Goal: Information Seeking & Learning: Learn about a topic

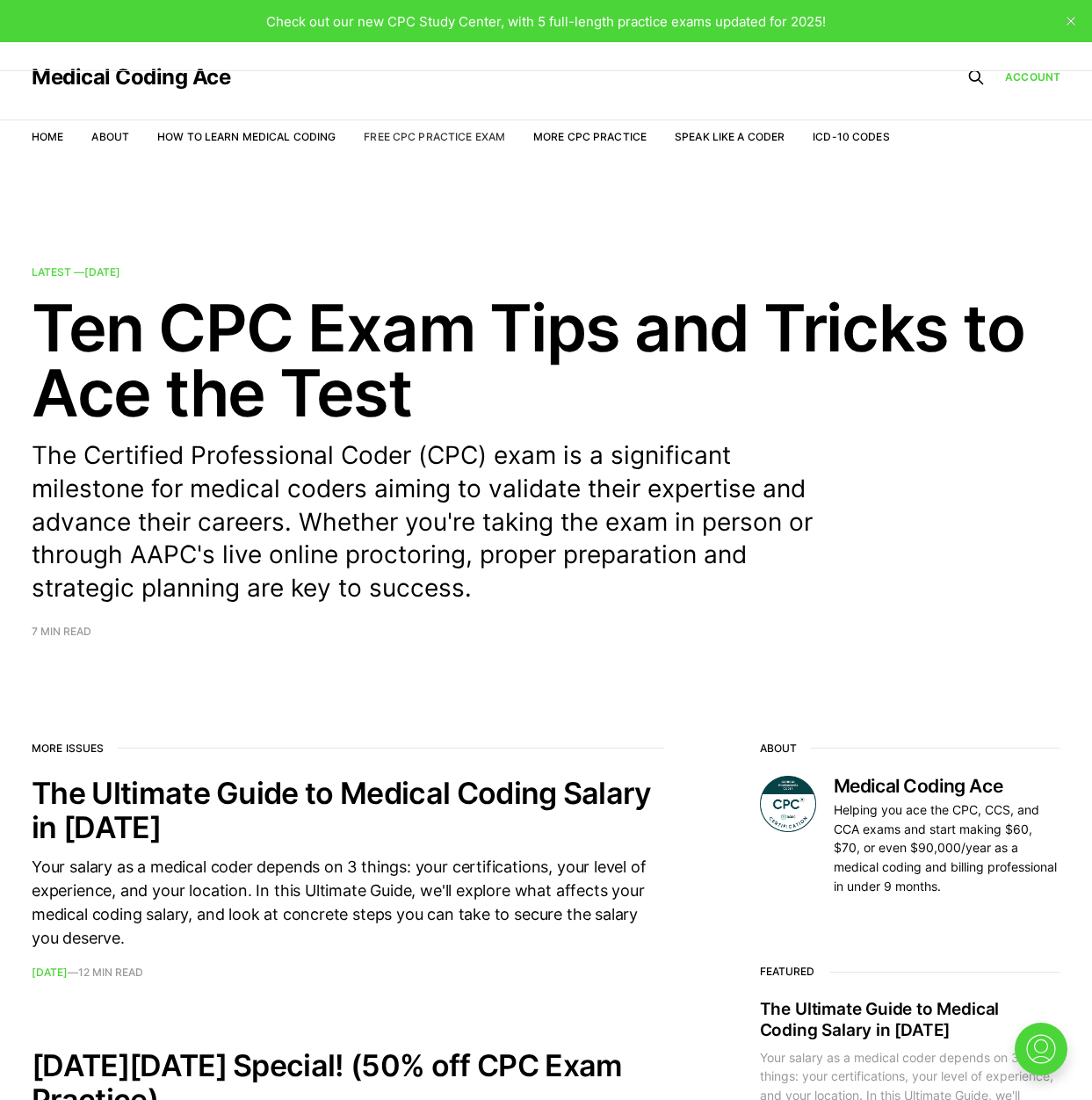
click at [458, 140] on link "Free CPC Practice Exam" at bounding box center [434, 137] width 141 height 13
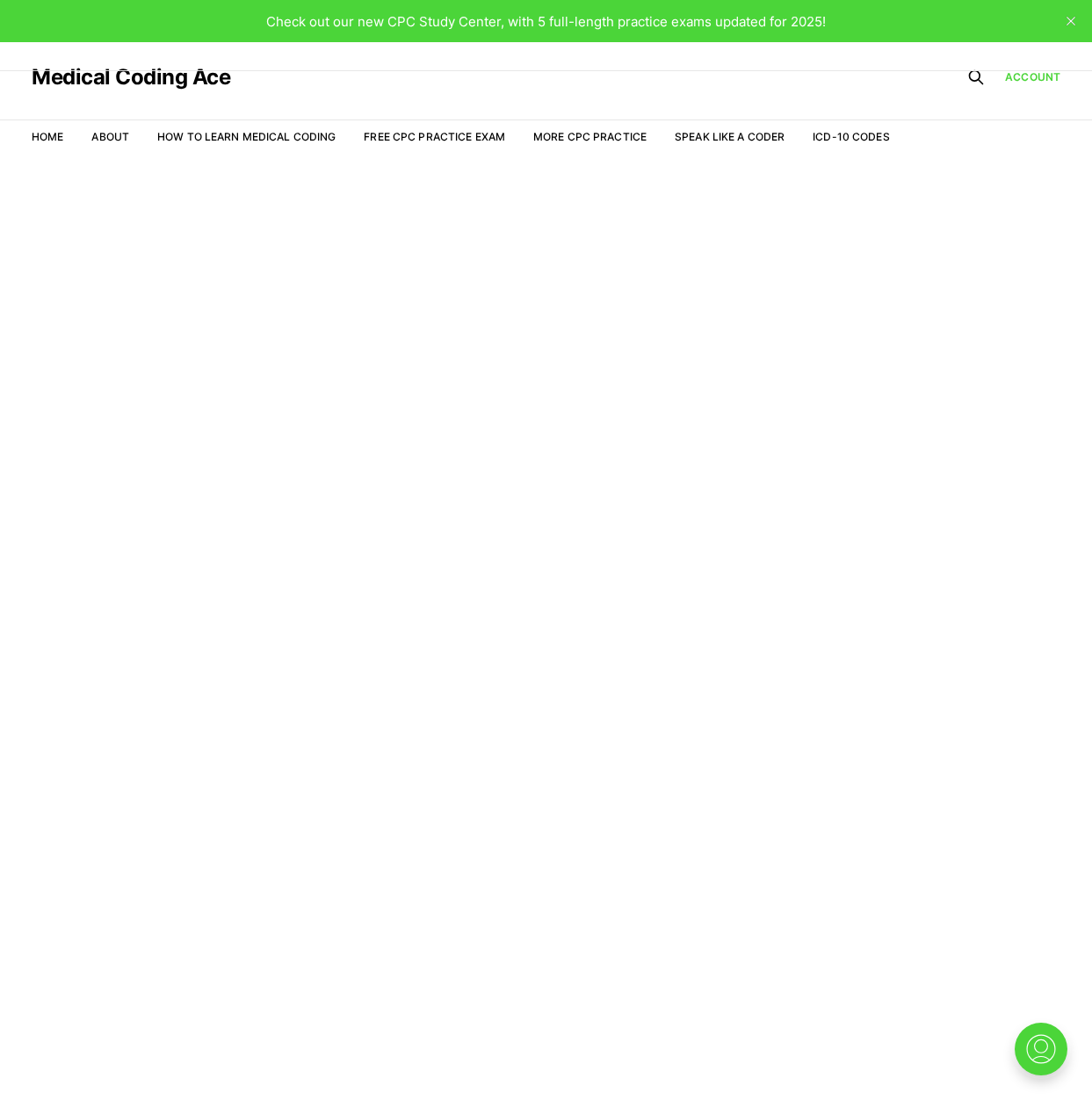
click at [1074, 28] on button "close" at bounding box center [1071, 21] width 28 height 28
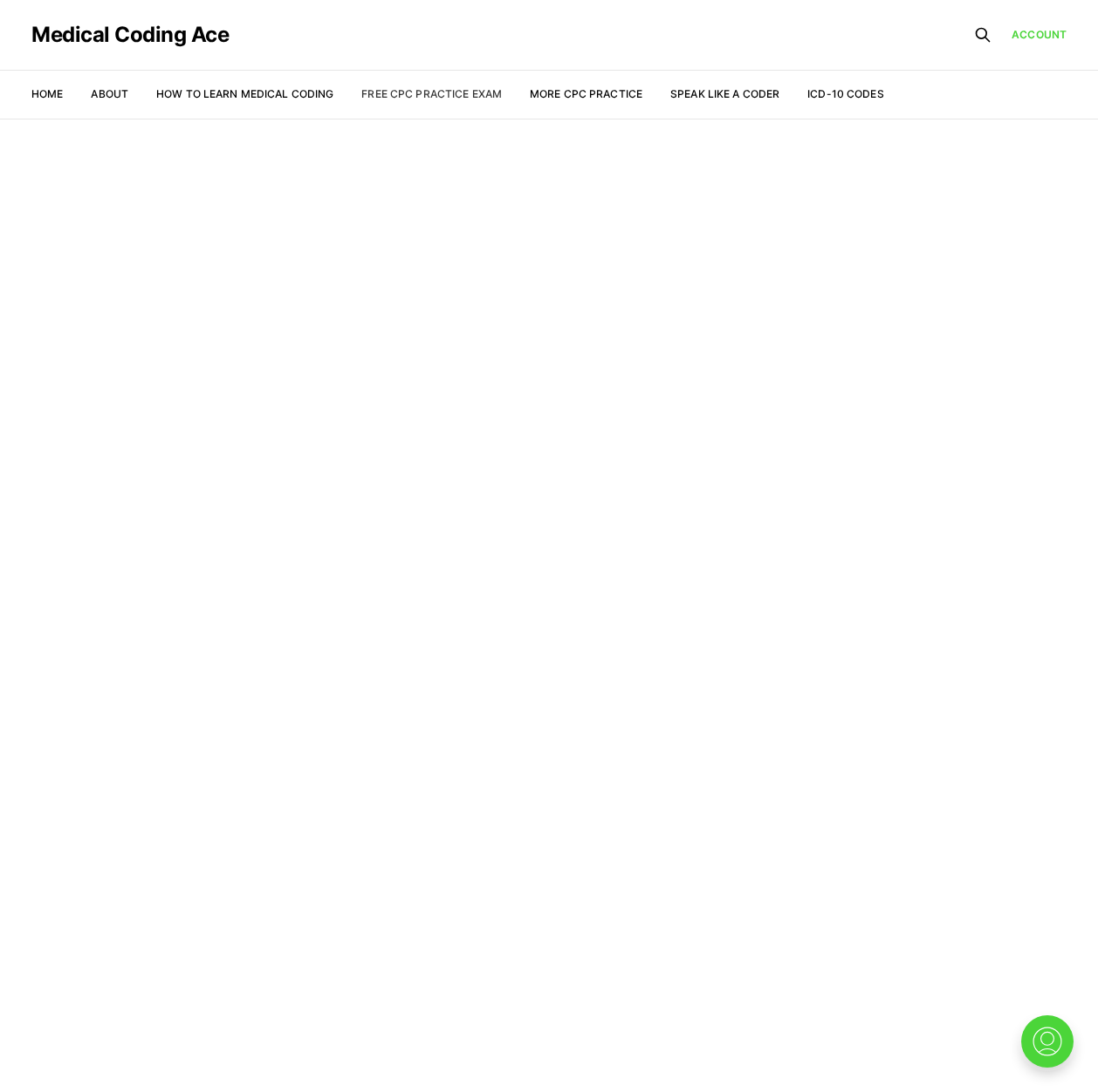
click at [416, 89] on link "Free CPC Practice Exam" at bounding box center [431, 94] width 141 height 13
click at [49, 108] on nav "Home About How to Learn Medical Coding Free CPC Practice Exam More CPC Practice…" at bounding box center [458, 94] width 853 height 49
click at [48, 102] on nav "Home About How to Learn Medical Coding Free CPC Practice Exam More CPC Practice…" at bounding box center [458, 94] width 853 height 49
click at [53, 92] on link "Home" at bounding box center [46, 94] width 31 height 13
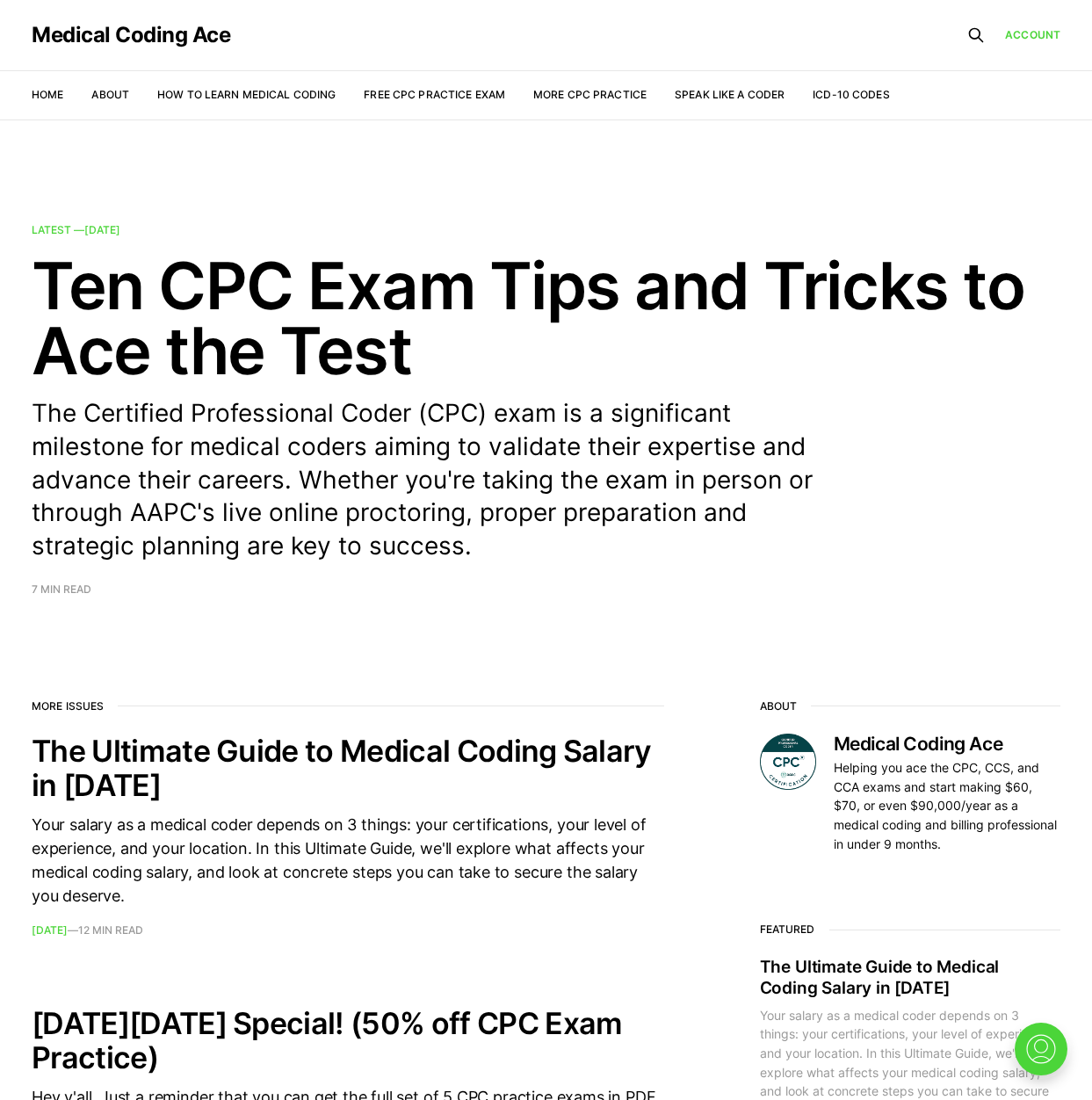
click at [115, 84] on nav "Home About How to Learn Medical Coding Free CPC Practice Exam More CPC Practice…" at bounding box center [461, 95] width 858 height 49
click at [115, 100] on link "About" at bounding box center [110, 95] width 38 height 13
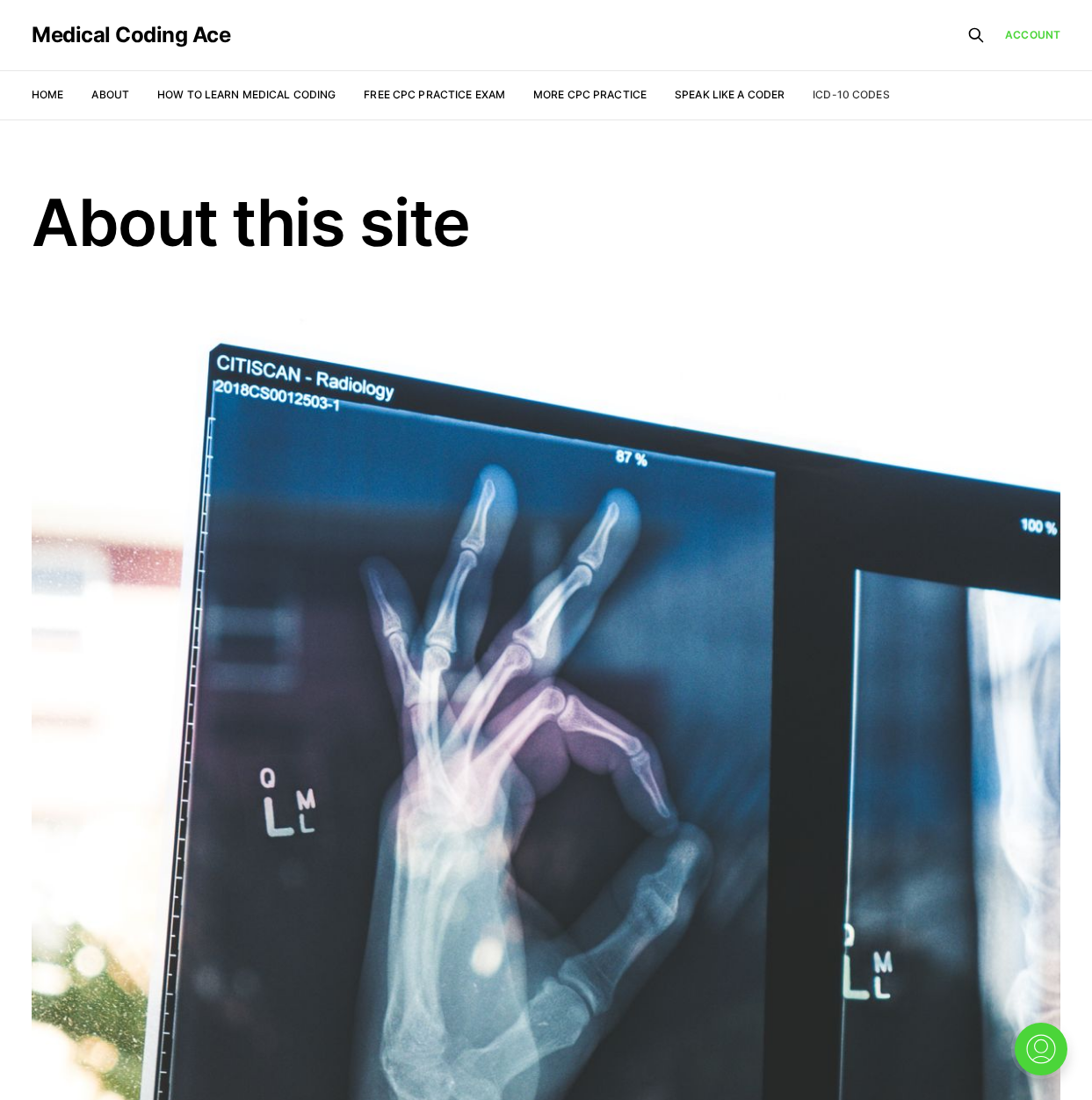
click at [834, 91] on link "ICD-10 Codes" at bounding box center [851, 95] width 76 height 13
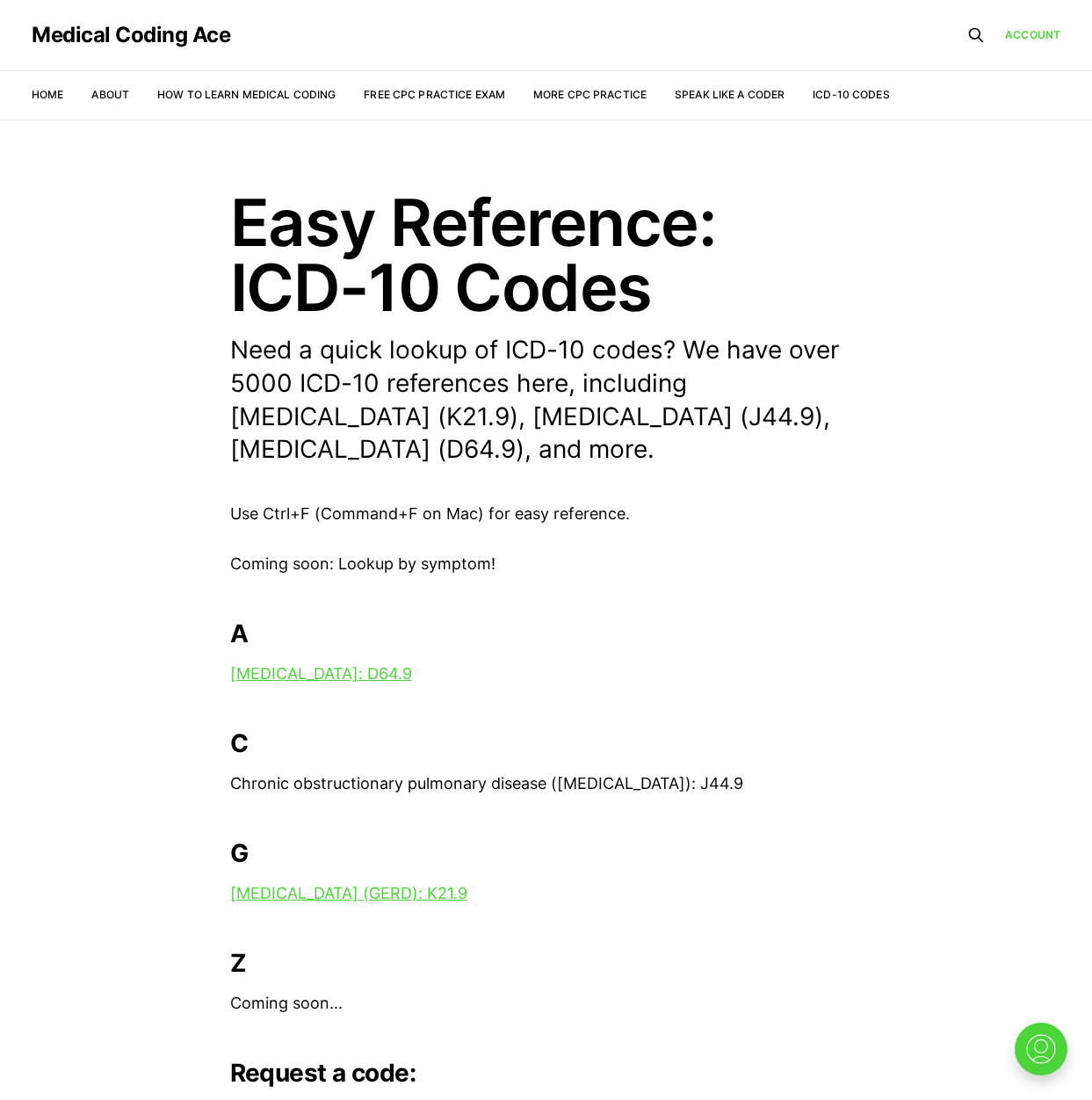
click at [561, 83] on nav "Home About How to Learn Medical Coding Free CPC Practice Exam More CPC Practice…" at bounding box center [461, 95] width 858 height 49
click at [551, 104] on nav "Home About How to Learn Medical Coding Free CPC Practice Exam More CPC Practice…" at bounding box center [461, 95] width 858 height 49
click at [555, 94] on link "More CPC Practice" at bounding box center [590, 95] width 113 height 13
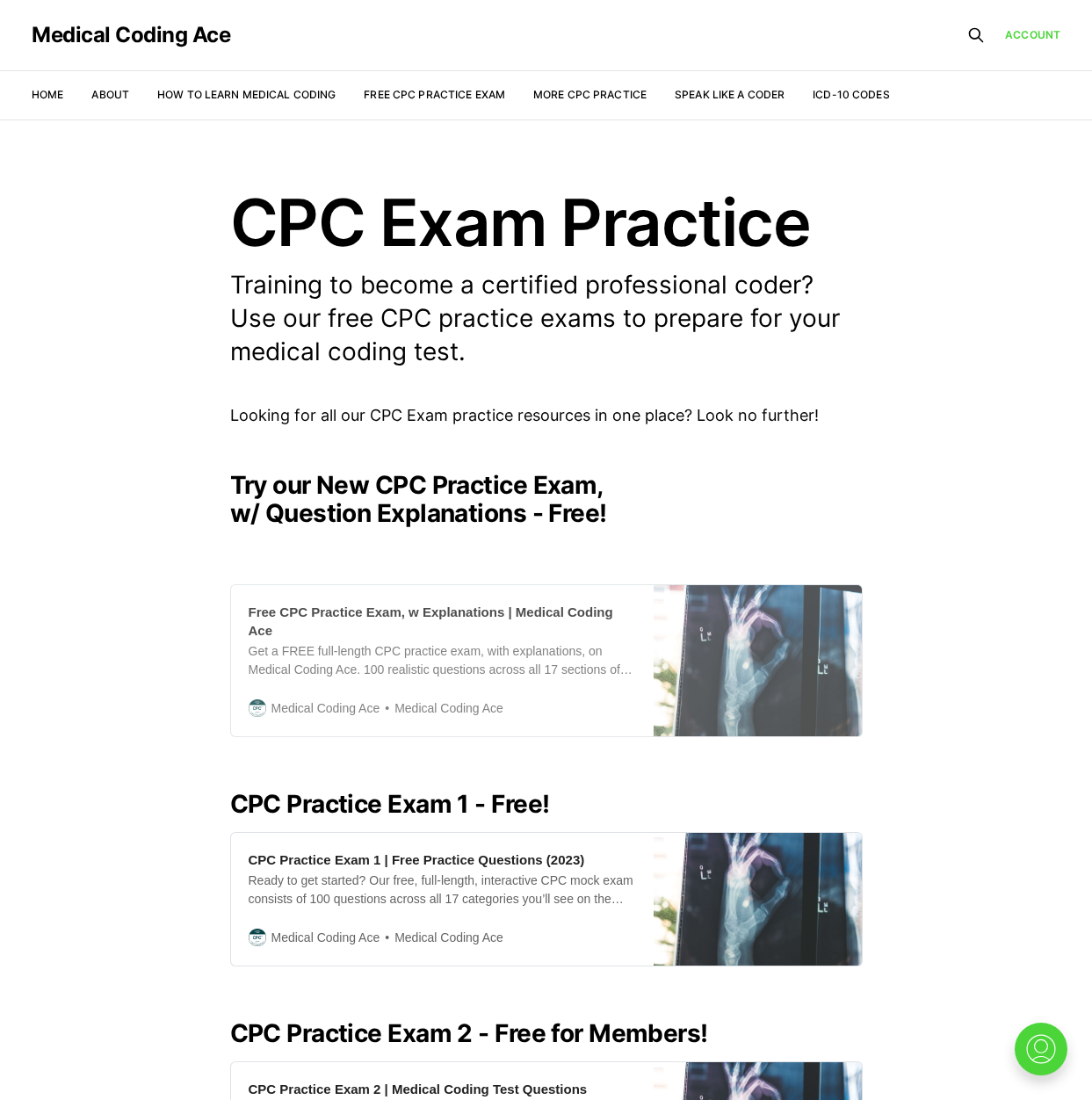
click at [479, 642] on div "Get a FREE full-length CPC practice exam, with explanations, on Medical Coding …" at bounding box center [442, 660] width 387 height 37
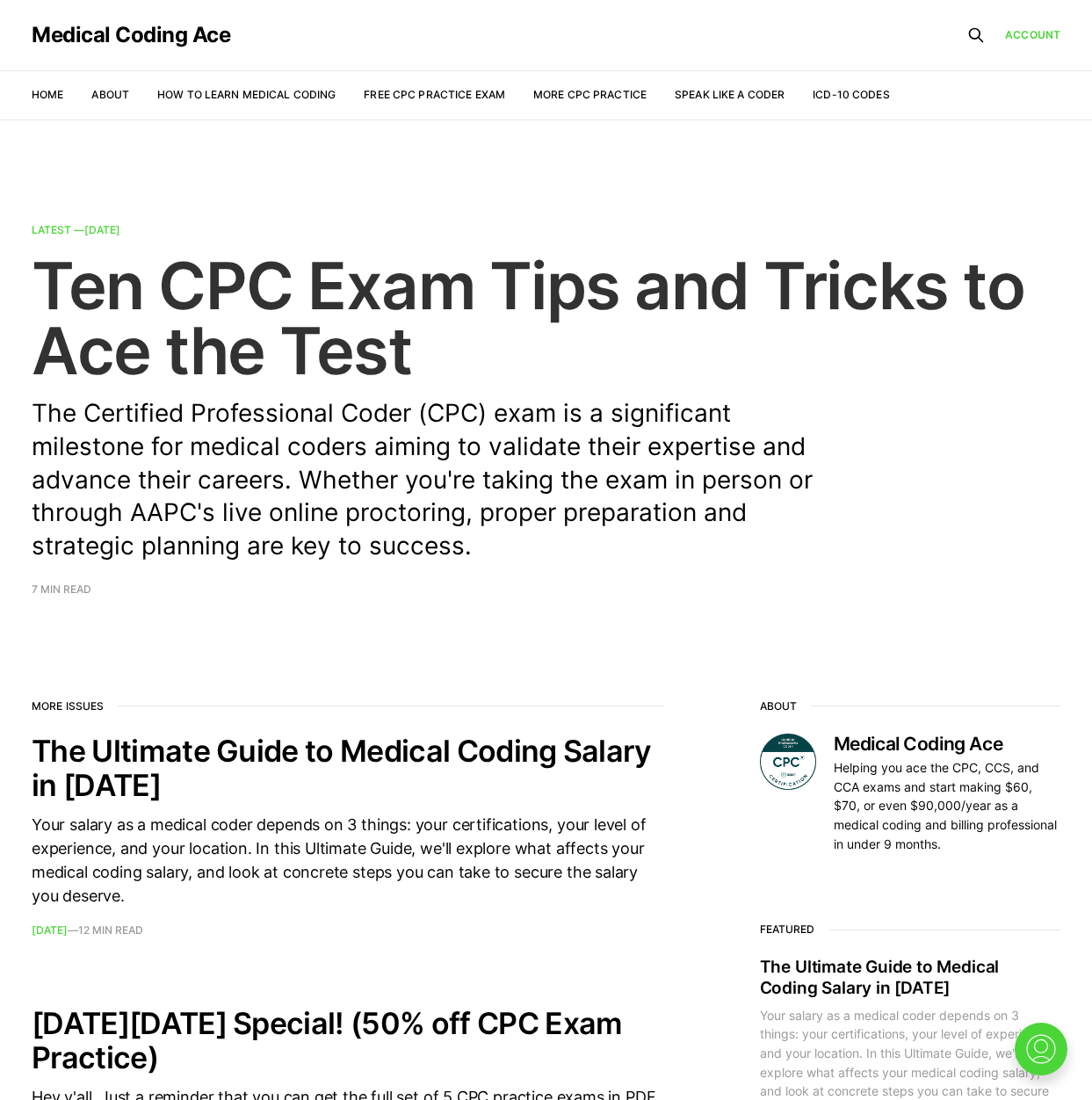
click at [104, 227] on time "[DATE]" at bounding box center [103, 230] width 36 height 13
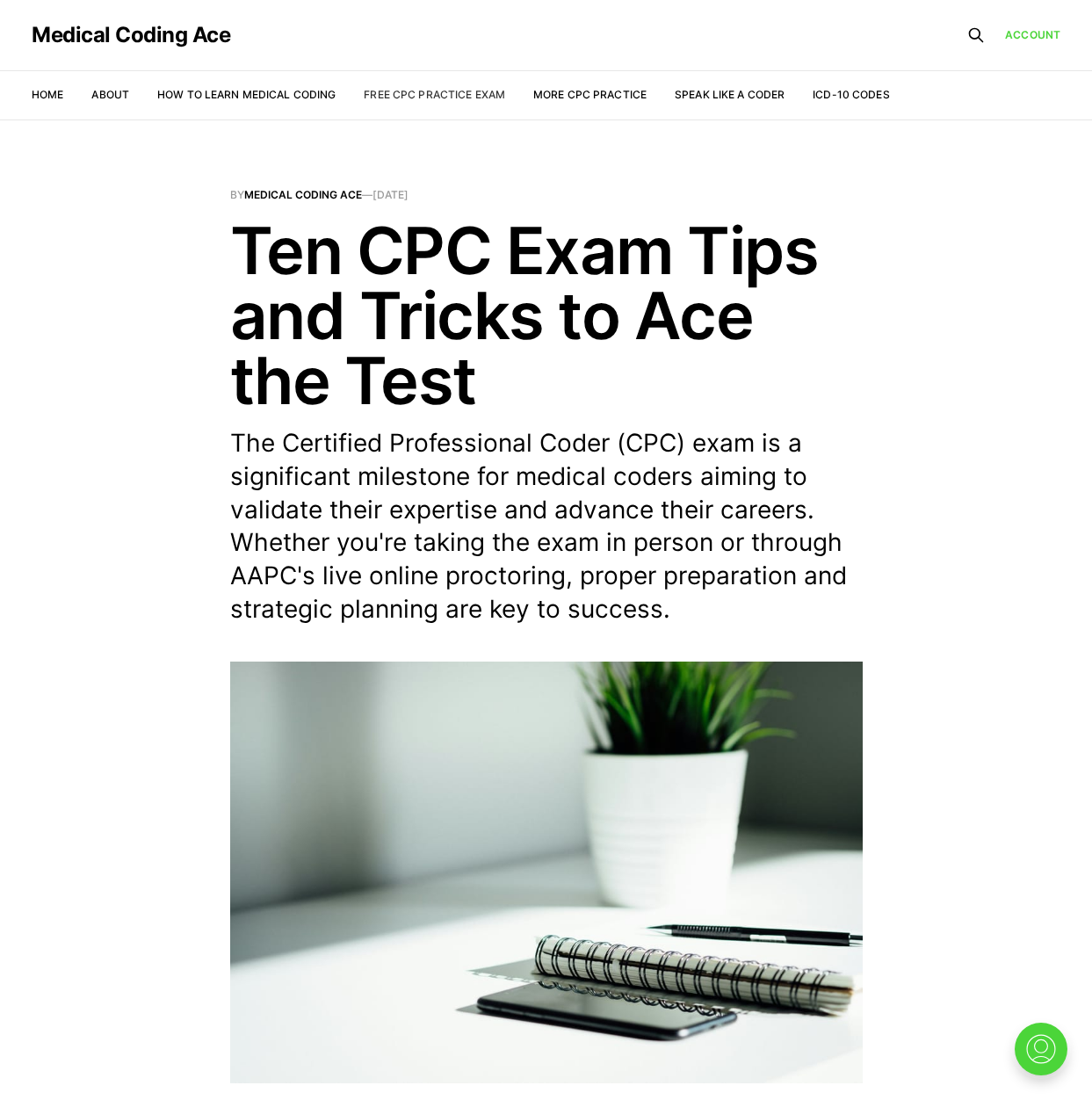
click at [468, 91] on link "Free CPC Practice Exam" at bounding box center [434, 95] width 141 height 13
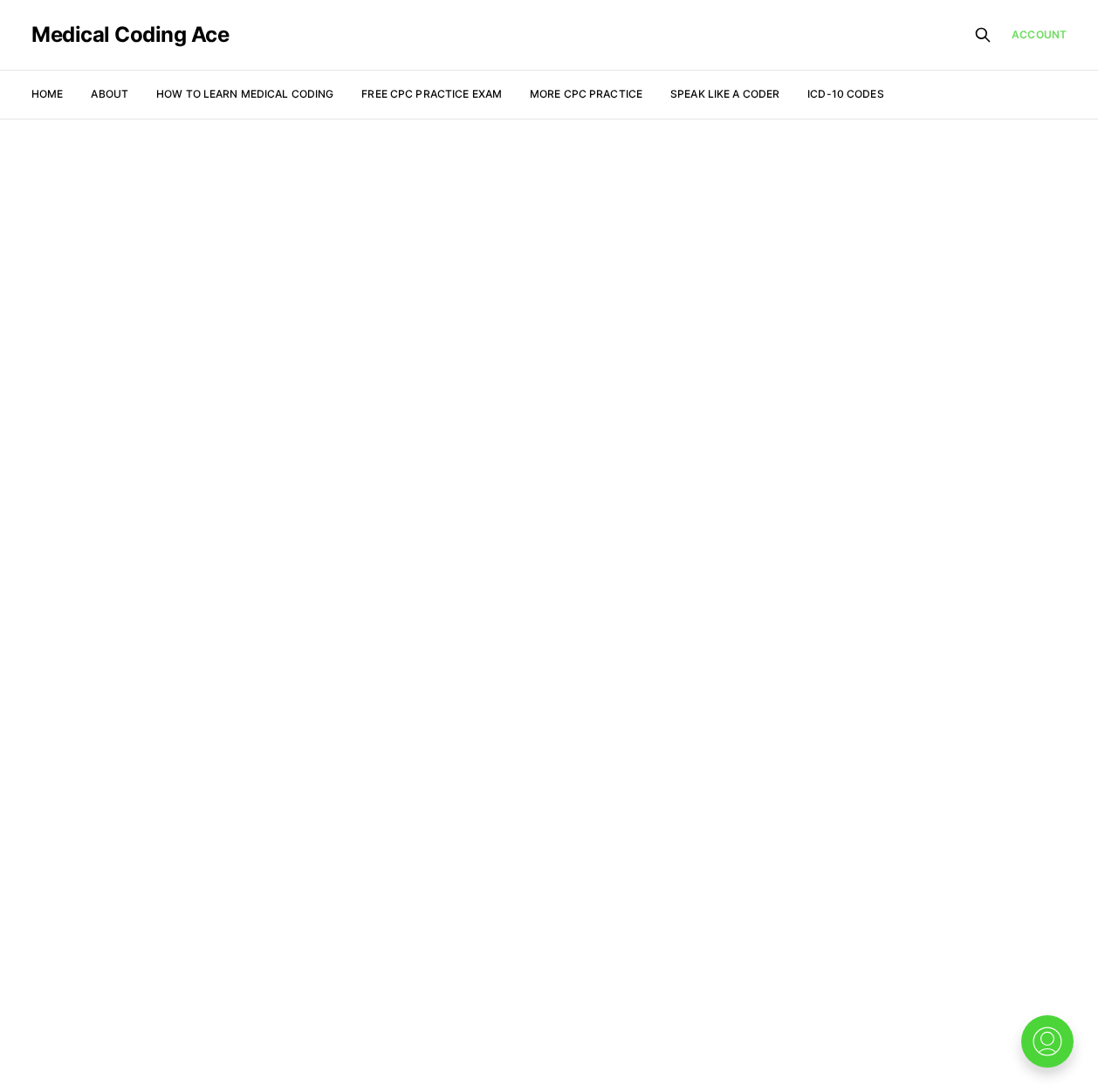
click at [1028, 33] on link "Account" at bounding box center [1039, 35] width 55 height 16
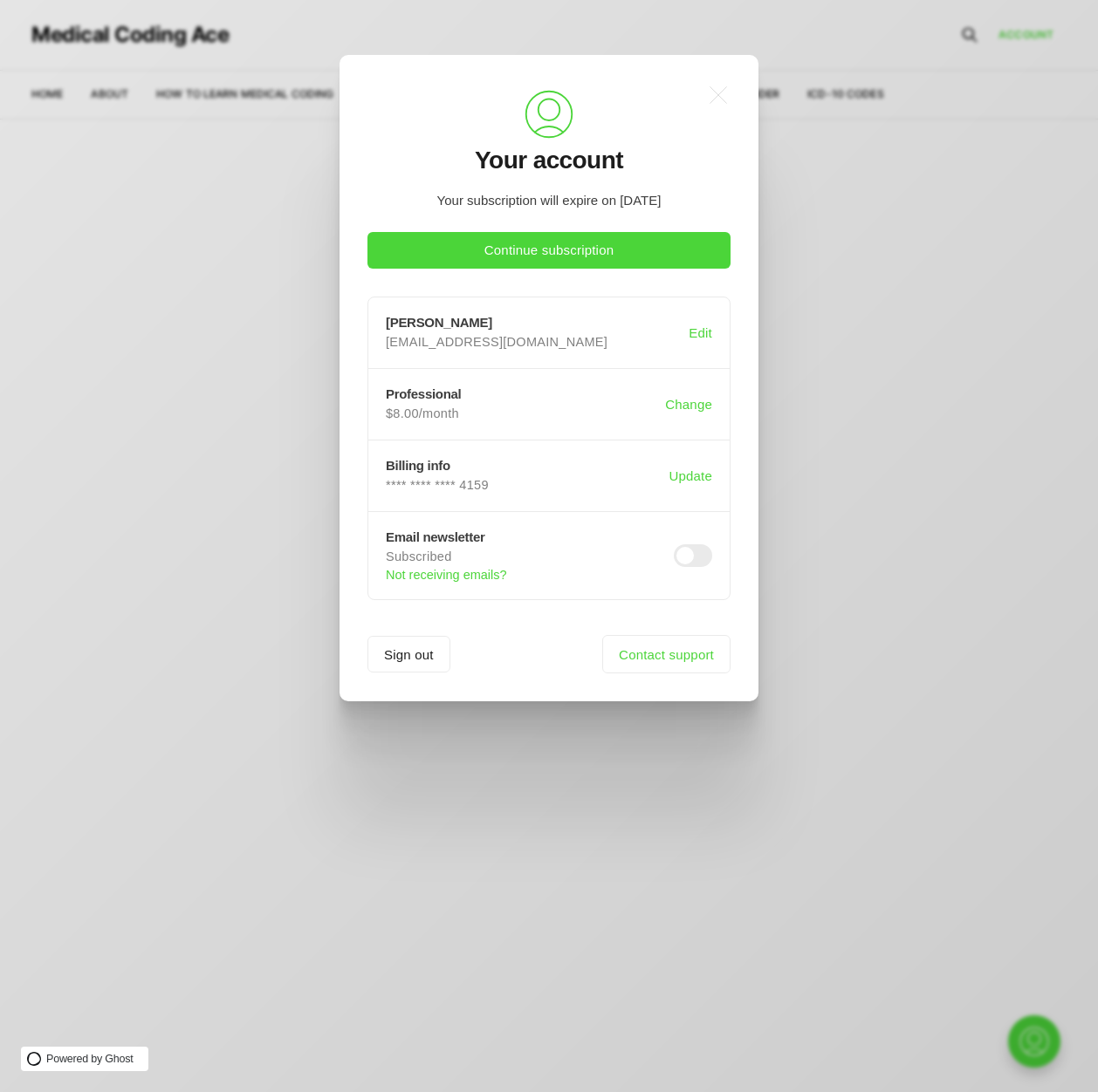
click at [240, 404] on div ".a{fill:none;stroke:currentColor;stroke-linecap:round;stroke-linejoin:round;str…" at bounding box center [562, 546] width 1124 height 1092
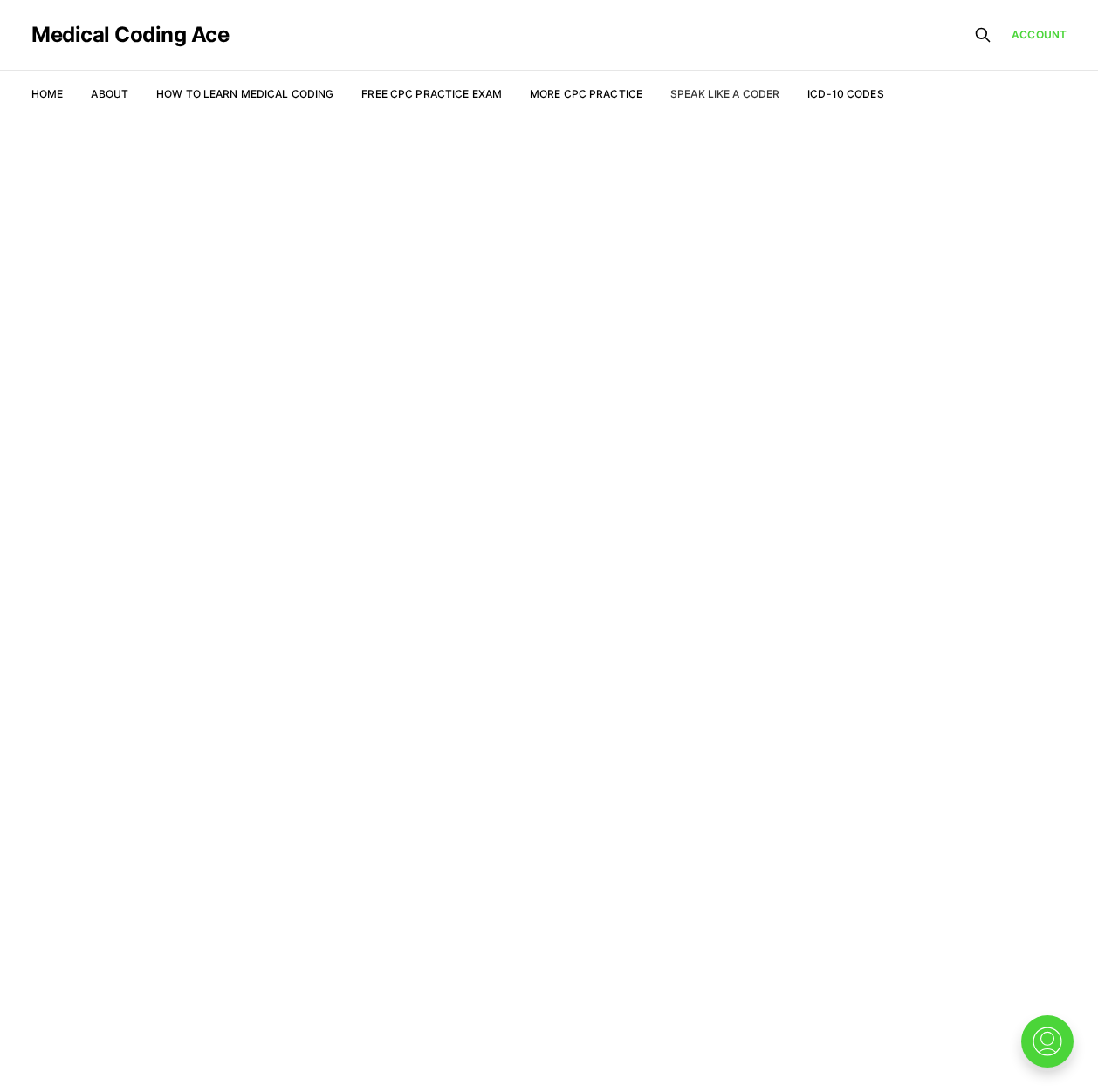
click at [724, 89] on link "Speak Like a Coder" at bounding box center [724, 94] width 109 height 13
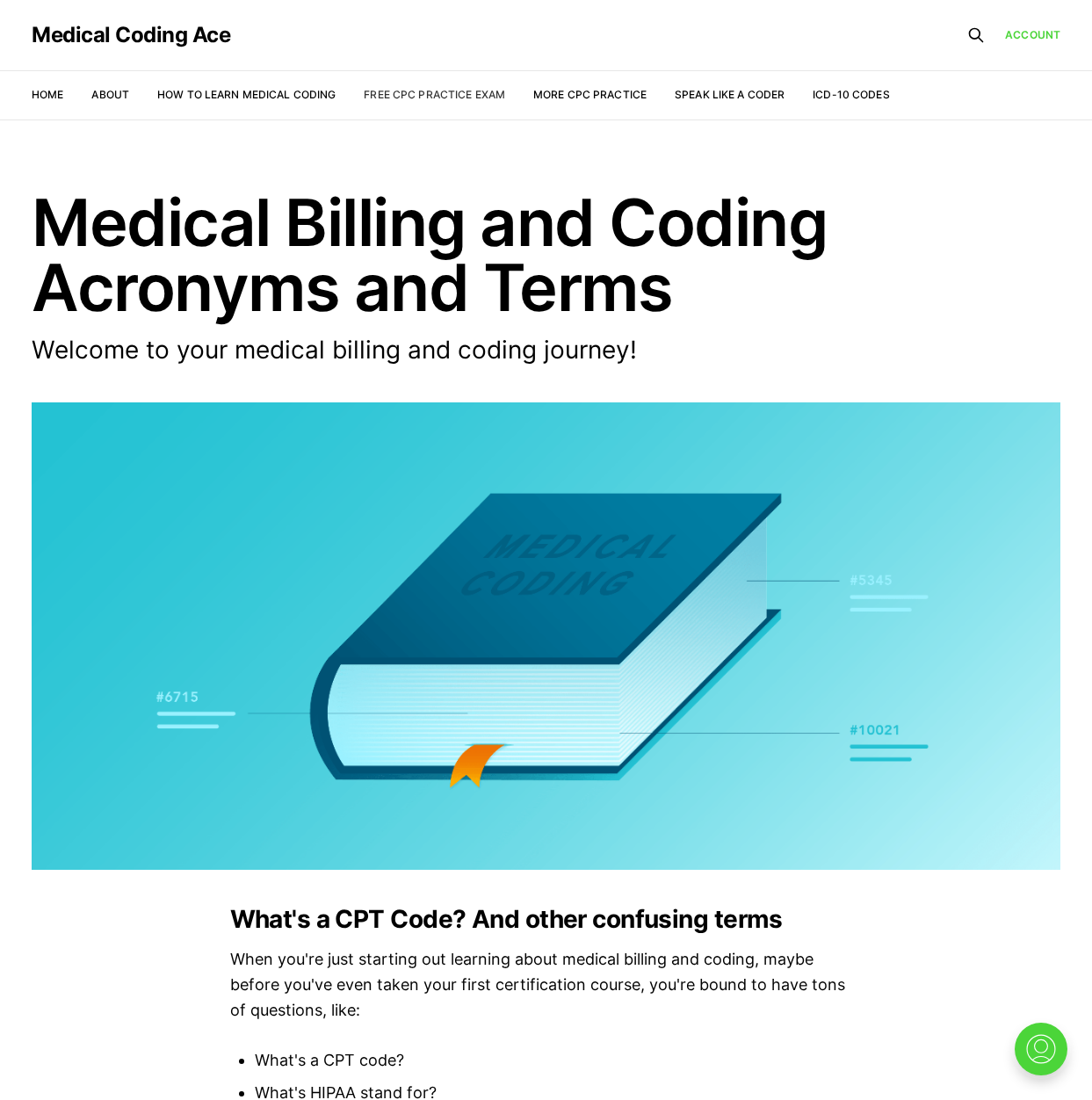
click at [396, 96] on link "Free CPC Practice Exam" at bounding box center [434, 95] width 141 height 13
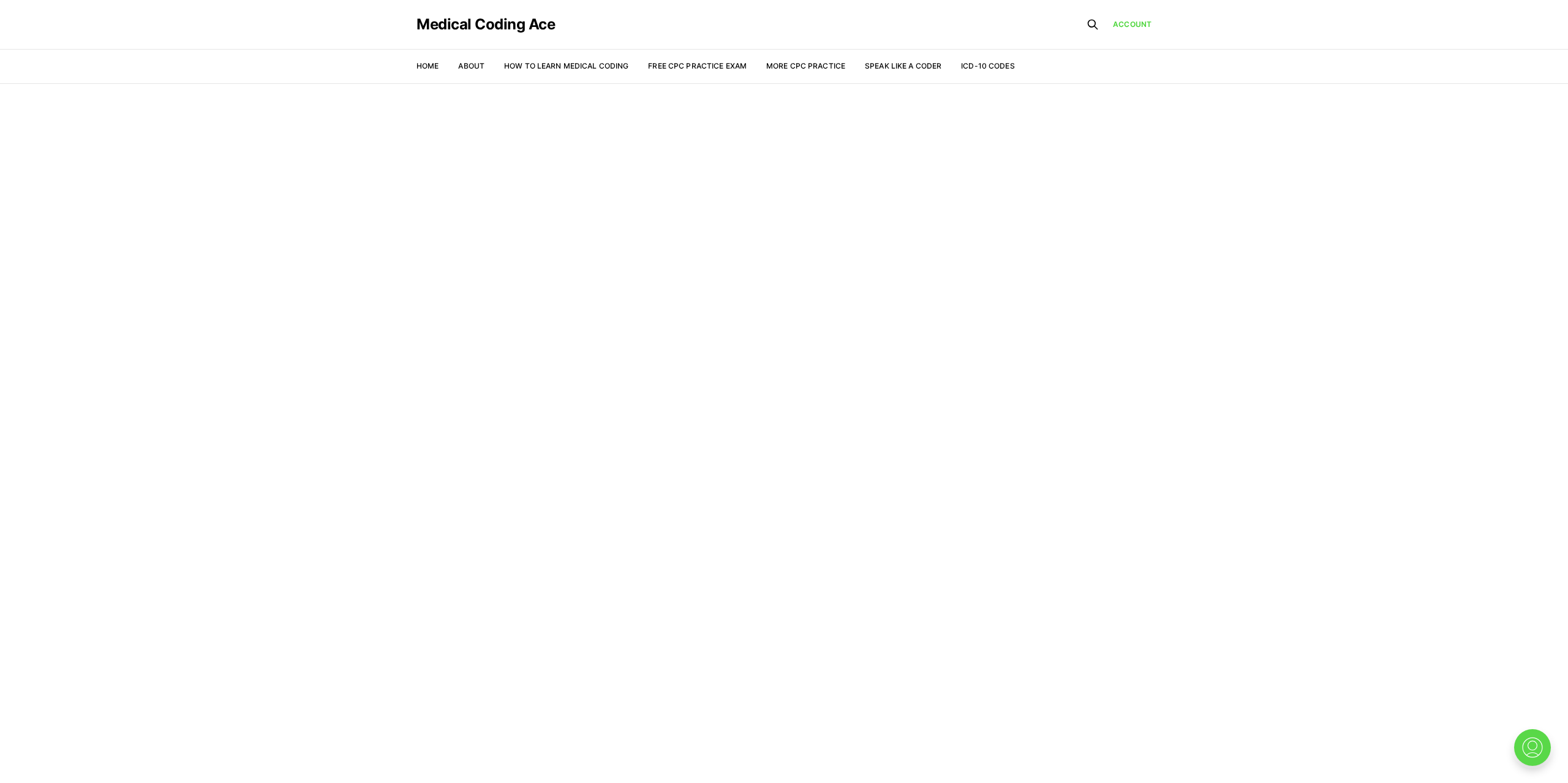
click at [770, 733] on img at bounding box center [1532, 747] width 39 height 39
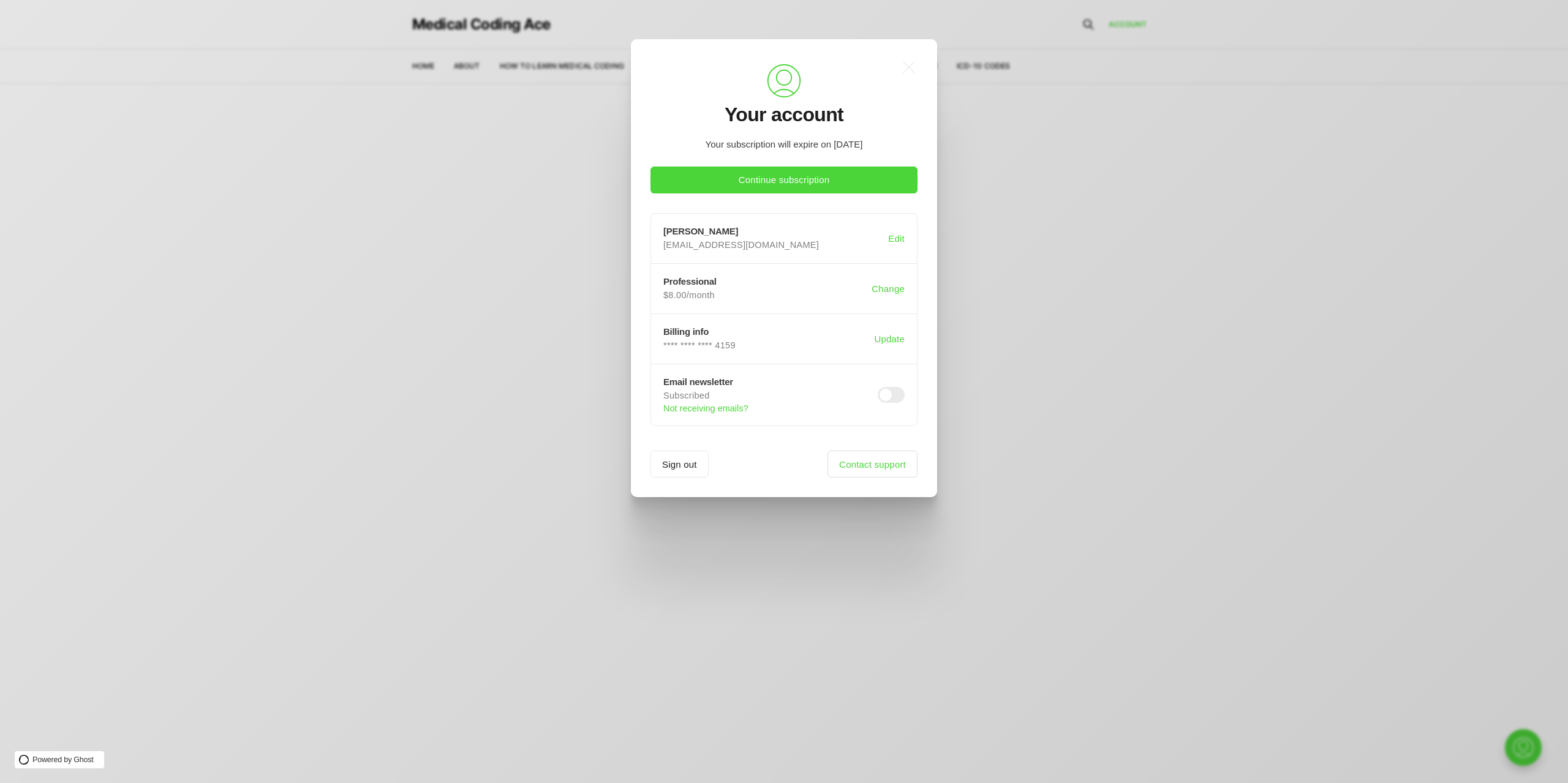
click at [770, 464] on link "Contact support" at bounding box center [873, 464] width 90 height 27
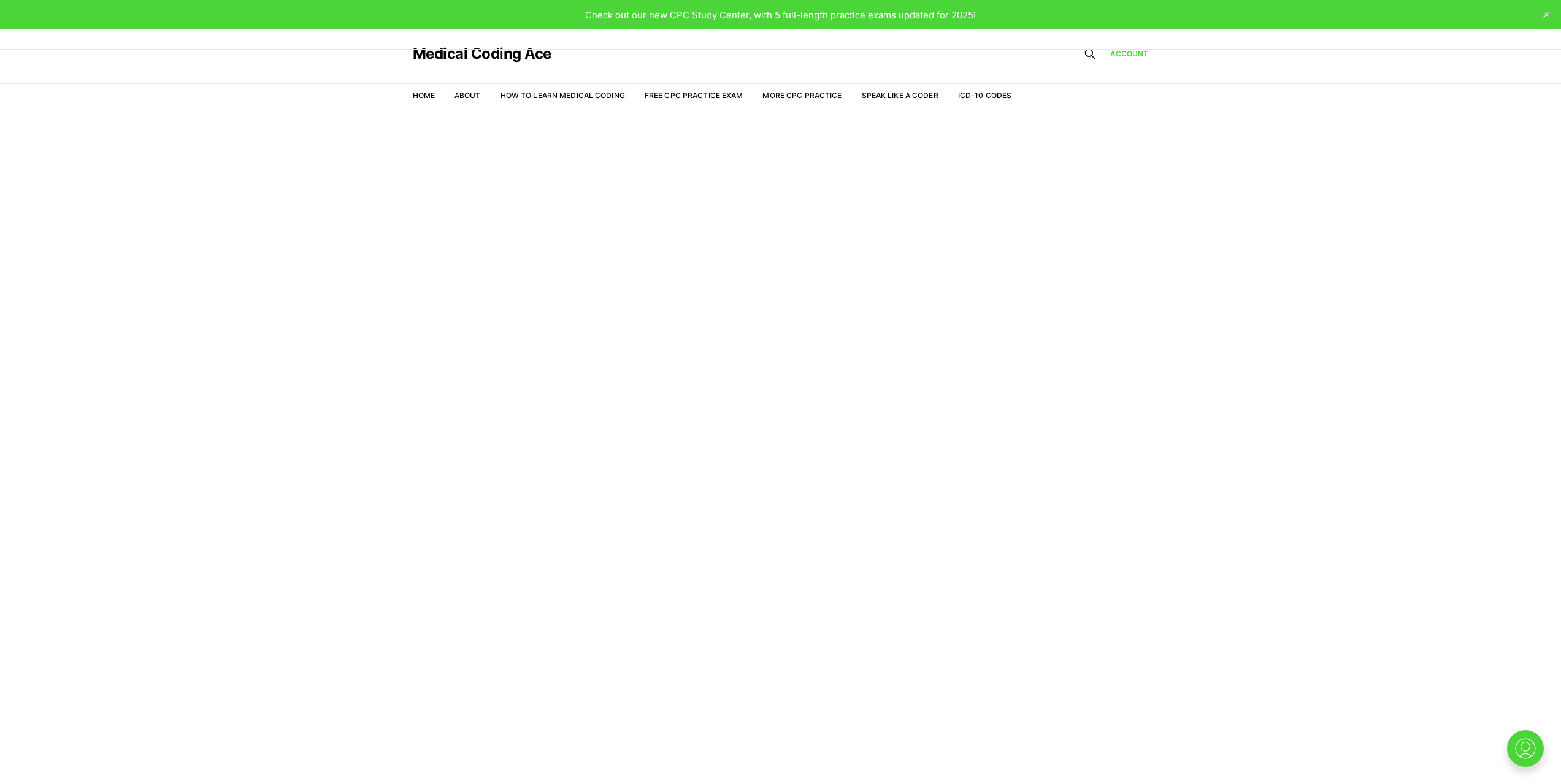
click at [935, 17] on span "Check out our new CPC Study Center, with 5 full-length practice exams updated f…" at bounding box center [780, 15] width 391 height 12
drag, startPoint x: 735, startPoint y: 19, endPoint x: 669, endPoint y: 176, distance: 170.3
click at [660, 189] on main "Welcome to the Study Center - Student Plan" at bounding box center [780, 463] width 1561 height 700
click at [685, 95] on link "Free CPC Practice Exam" at bounding box center [694, 95] width 99 height 9
click at [1544, 13] on icon "close" at bounding box center [1546, 15] width 6 height 6
